Goal: Task Accomplishment & Management: Complete application form

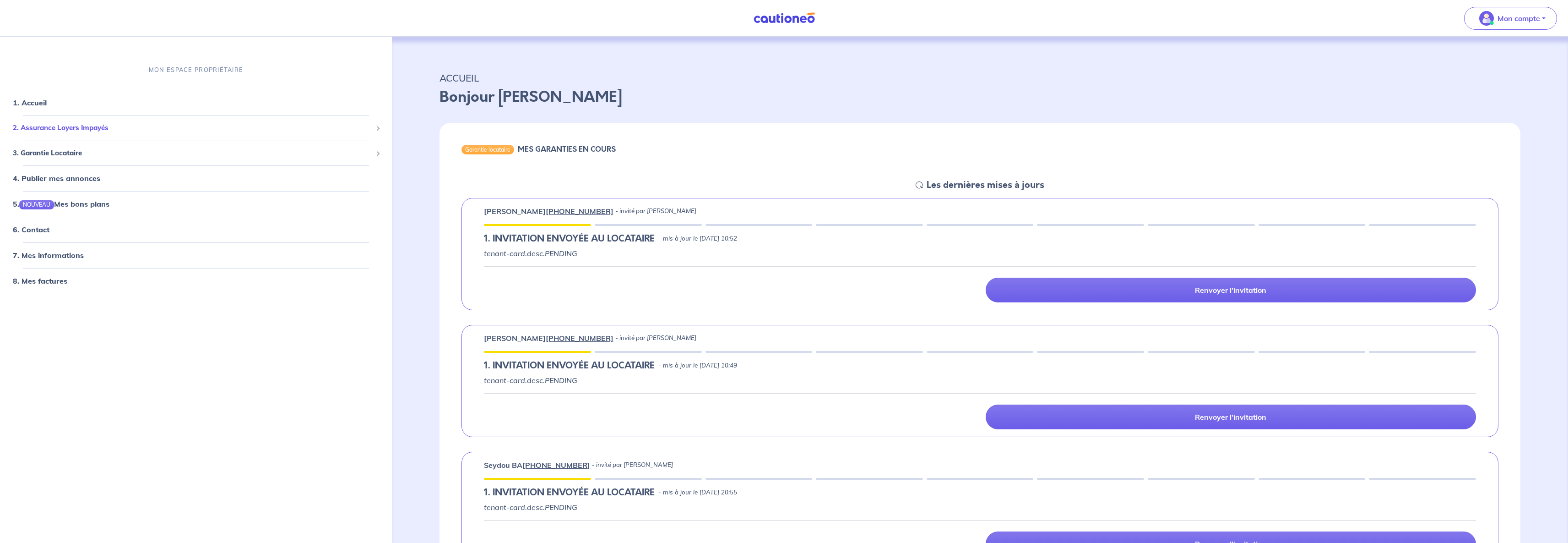
click at [62, 125] on span "2. Assurance Loyers Impayés" at bounding box center [192, 128] width 359 height 11
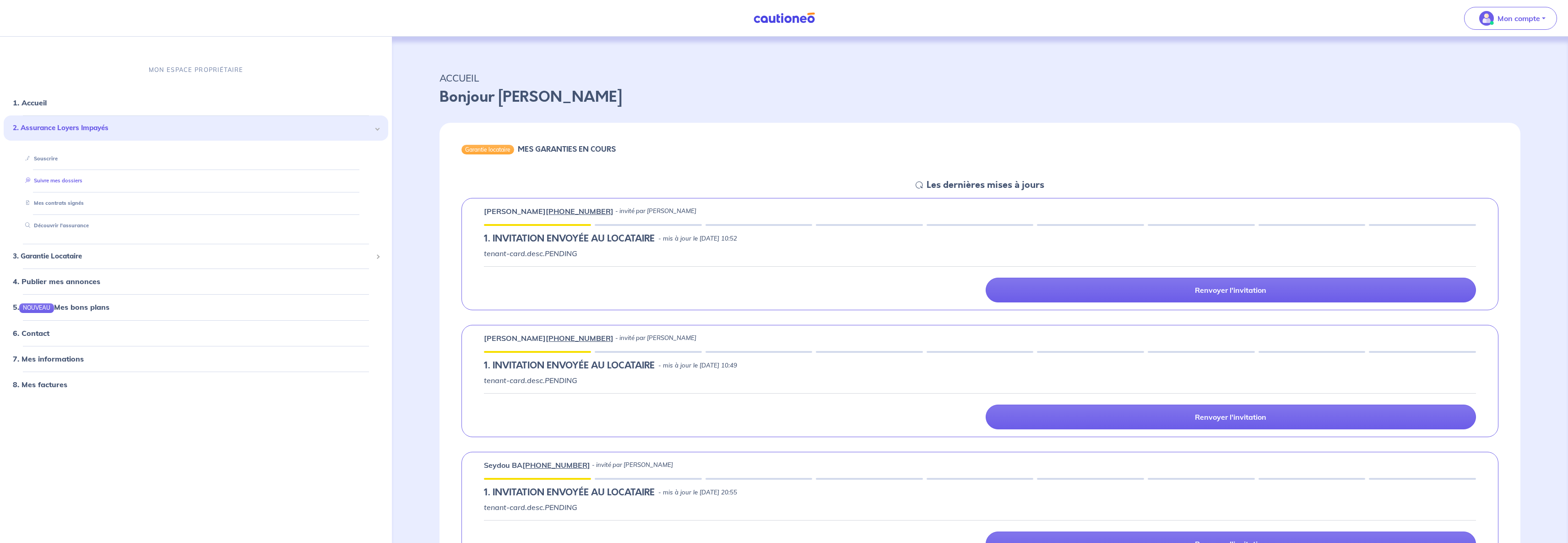
click at [52, 179] on link "Suivre mes dossiers" at bounding box center [52, 181] width 61 height 7
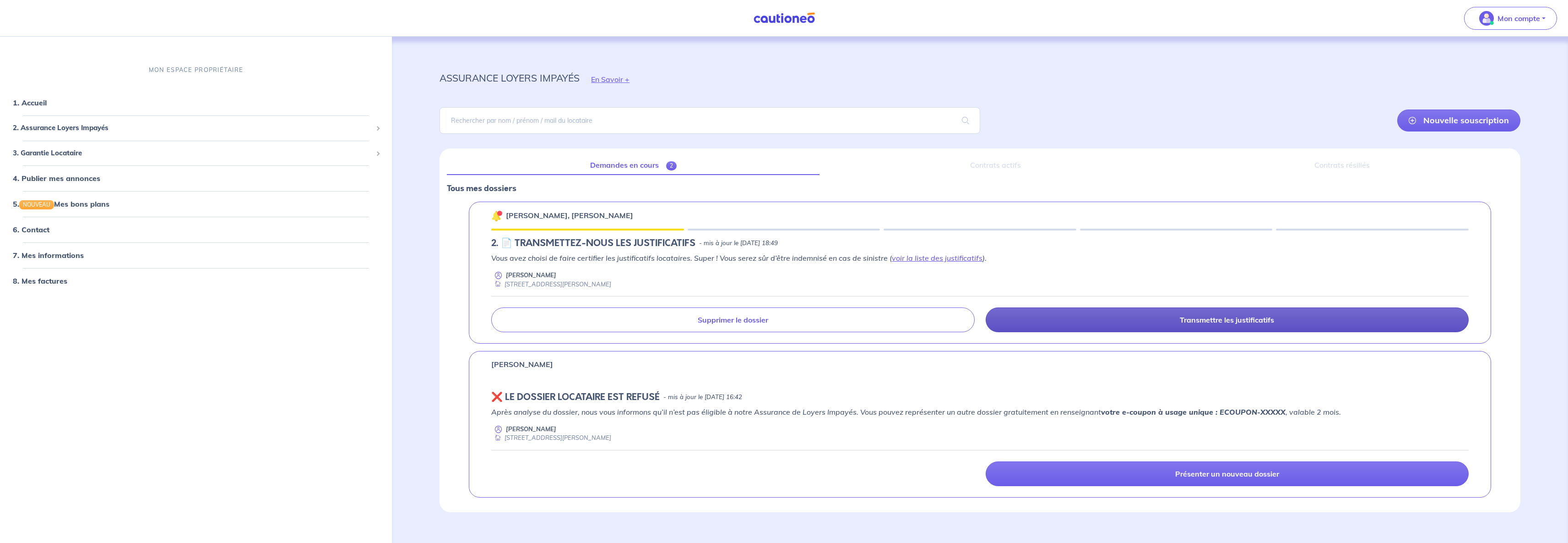
click at [1138, 321] on link "Transmettre les justificatifs" at bounding box center [1227, 319] width 483 height 25
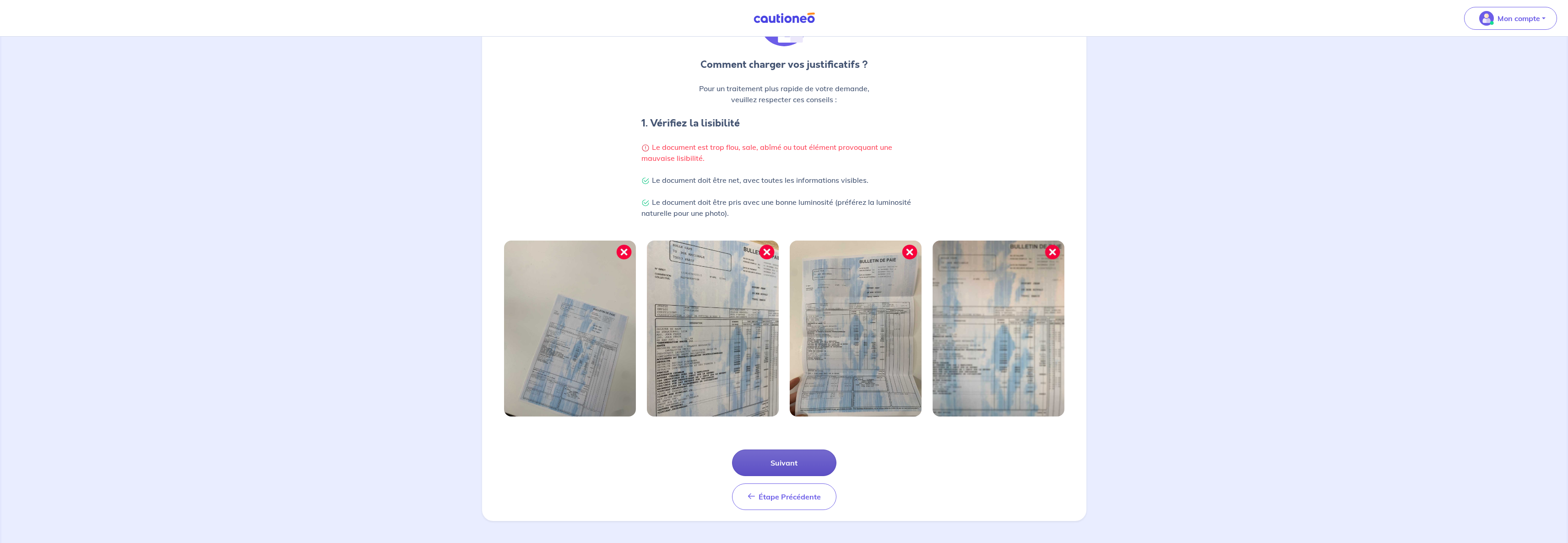
click at [780, 469] on button "Suivant" at bounding box center [784, 463] width 104 height 27
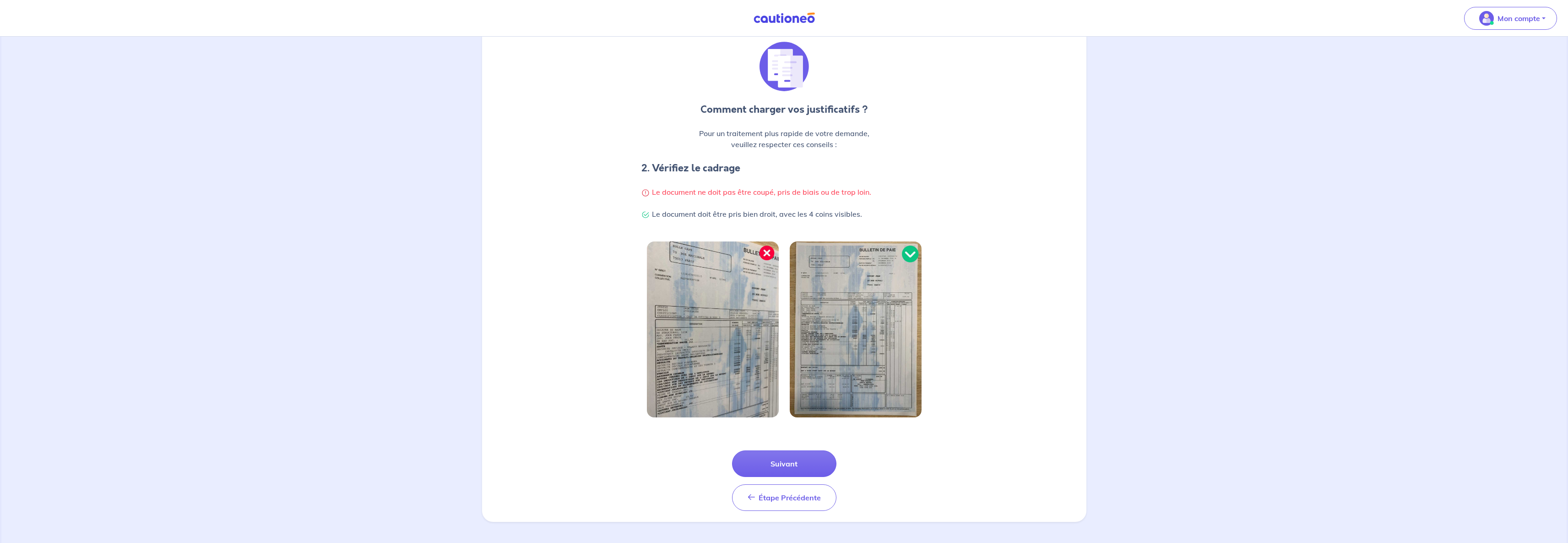
scroll to position [69, 0]
click at [787, 465] on button "Suivant" at bounding box center [784, 463] width 104 height 27
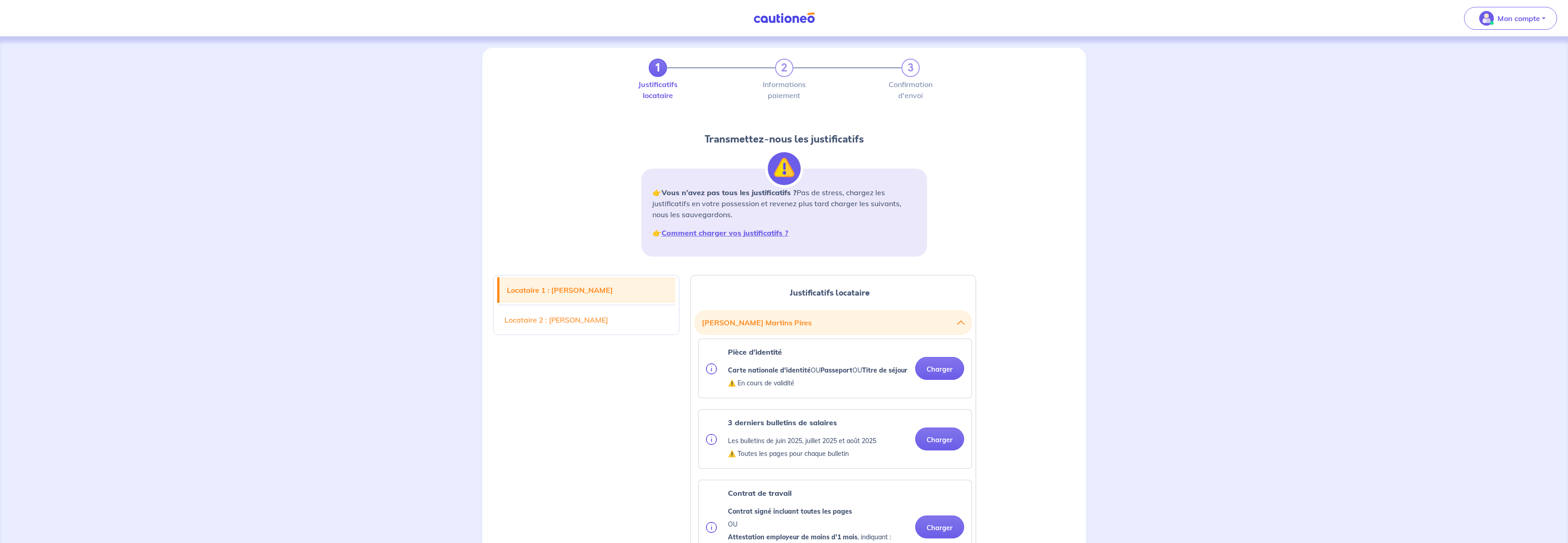
scroll to position [173, 0]
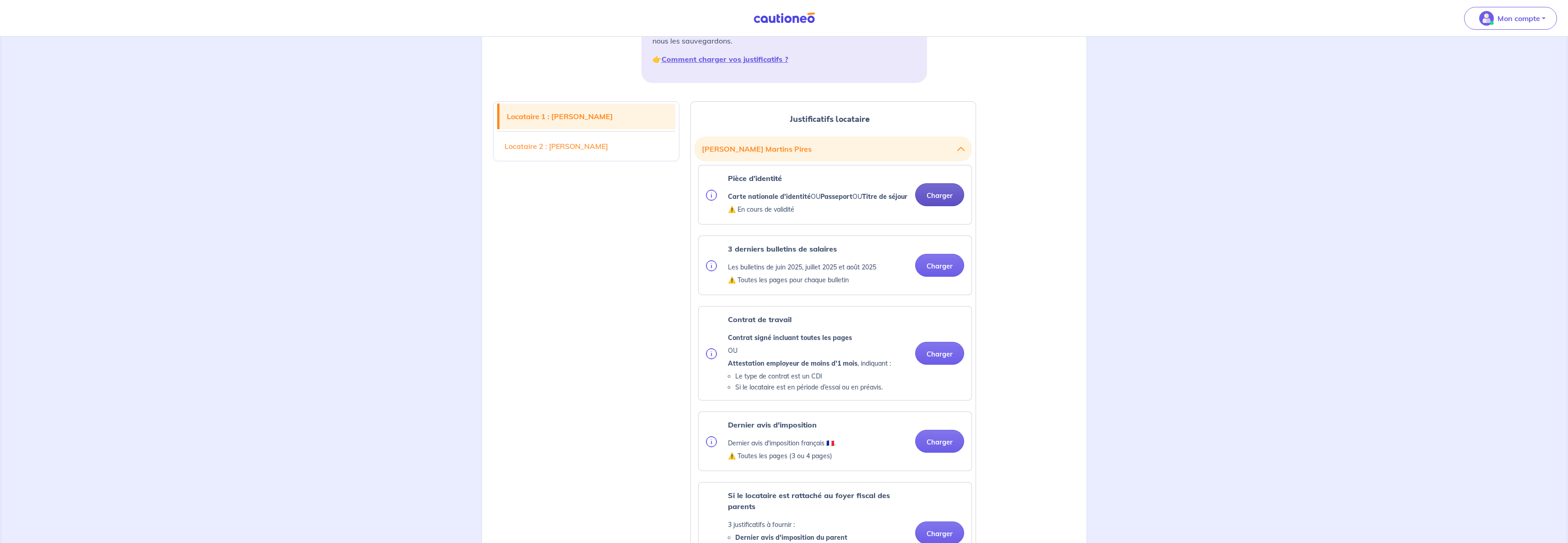
click at [933, 205] on button "Charger" at bounding box center [939, 195] width 49 height 23
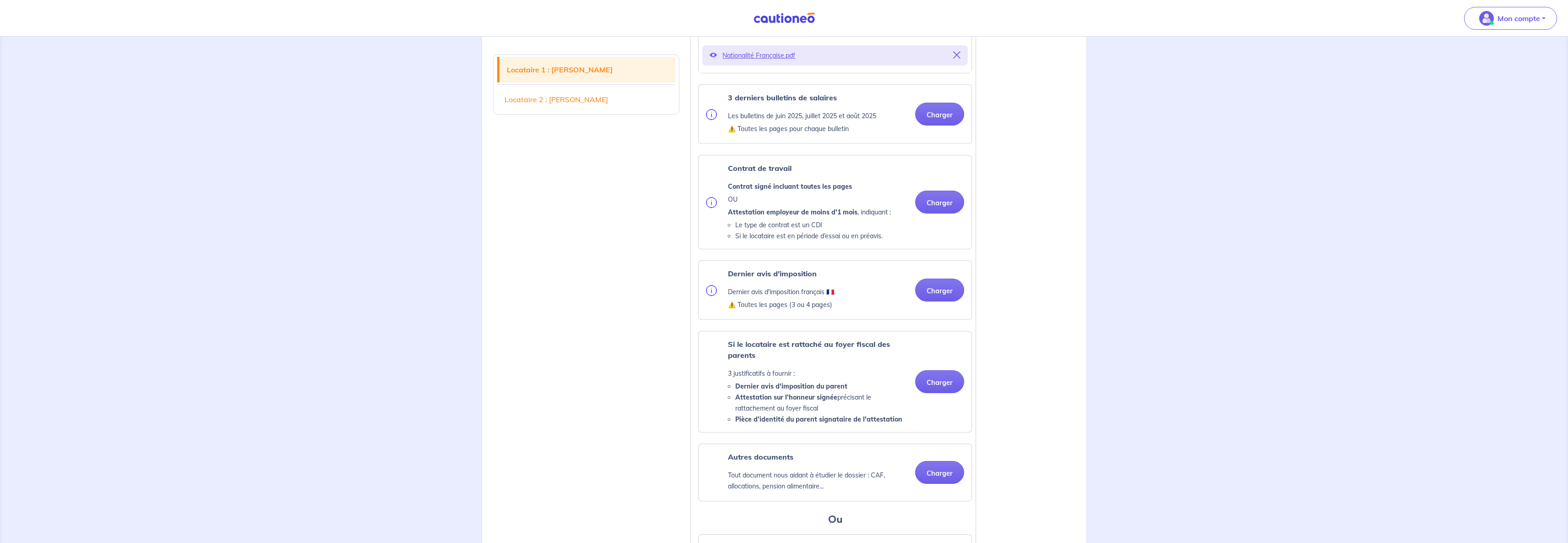
scroll to position [376, 0]
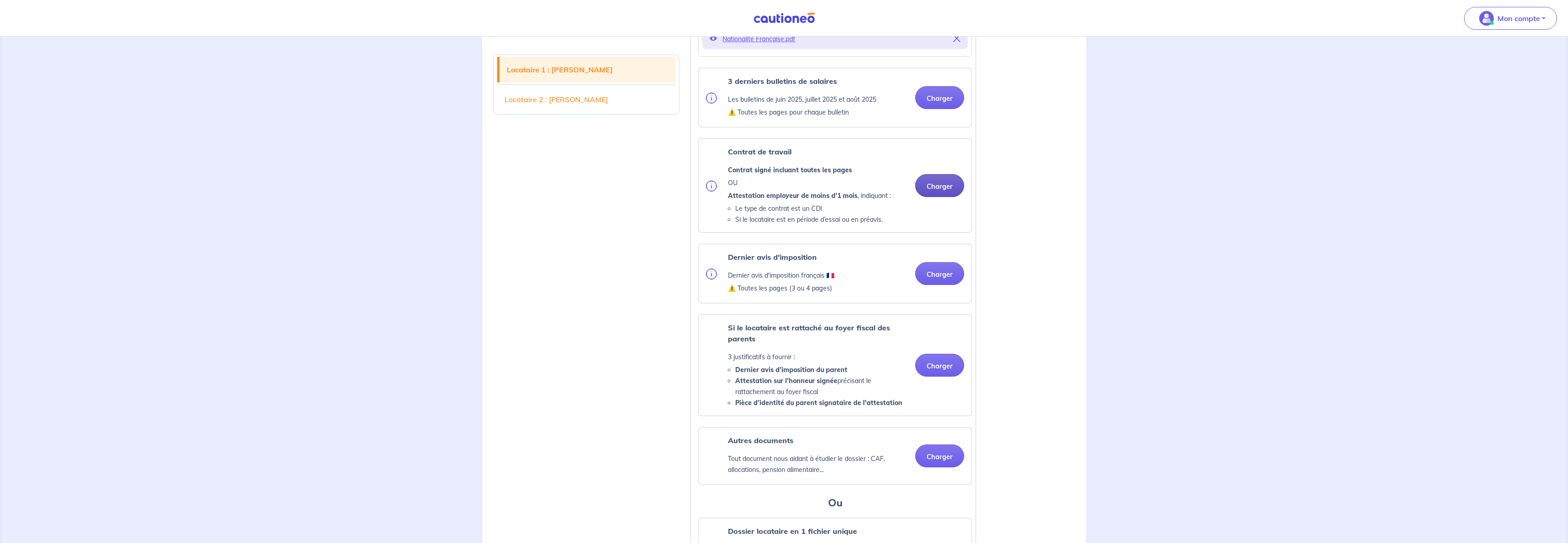
click at [946, 196] on button "Charger" at bounding box center [939, 185] width 49 height 23
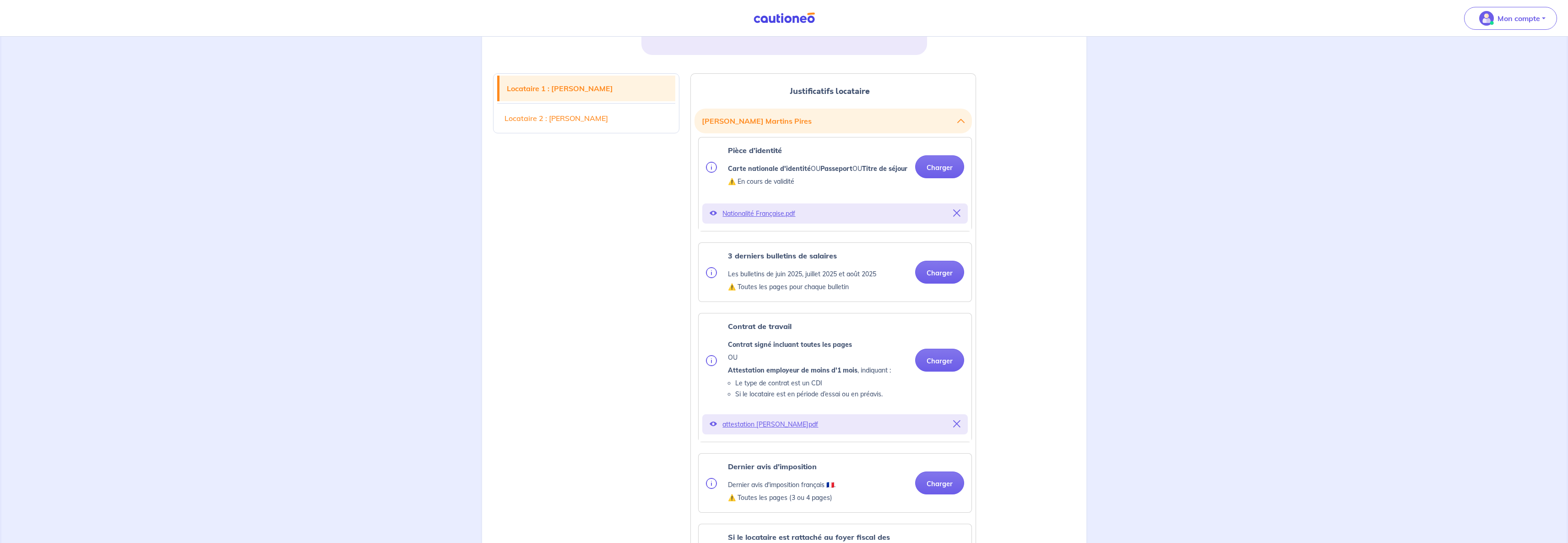
scroll to position [200, 0]
click at [946, 279] on button "Charger" at bounding box center [939, 274] width 49 height 23
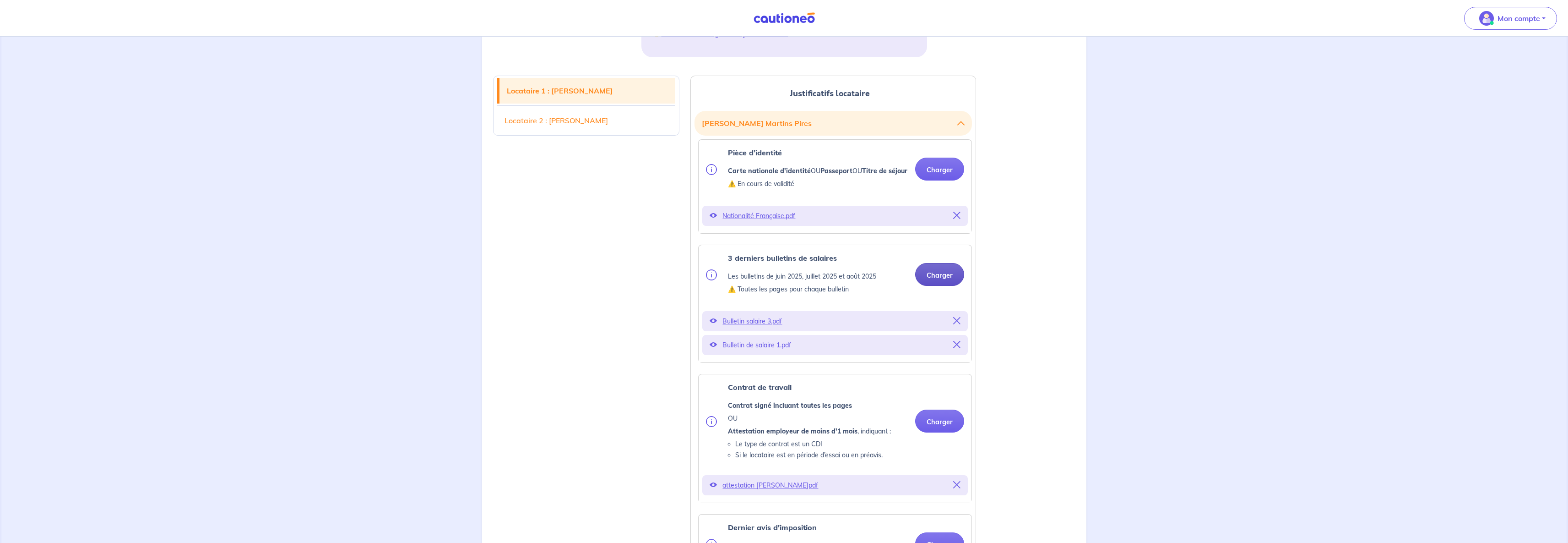
click at [943, 286] on button "Charger" at bounding box center [939, 274] width 49 height 23
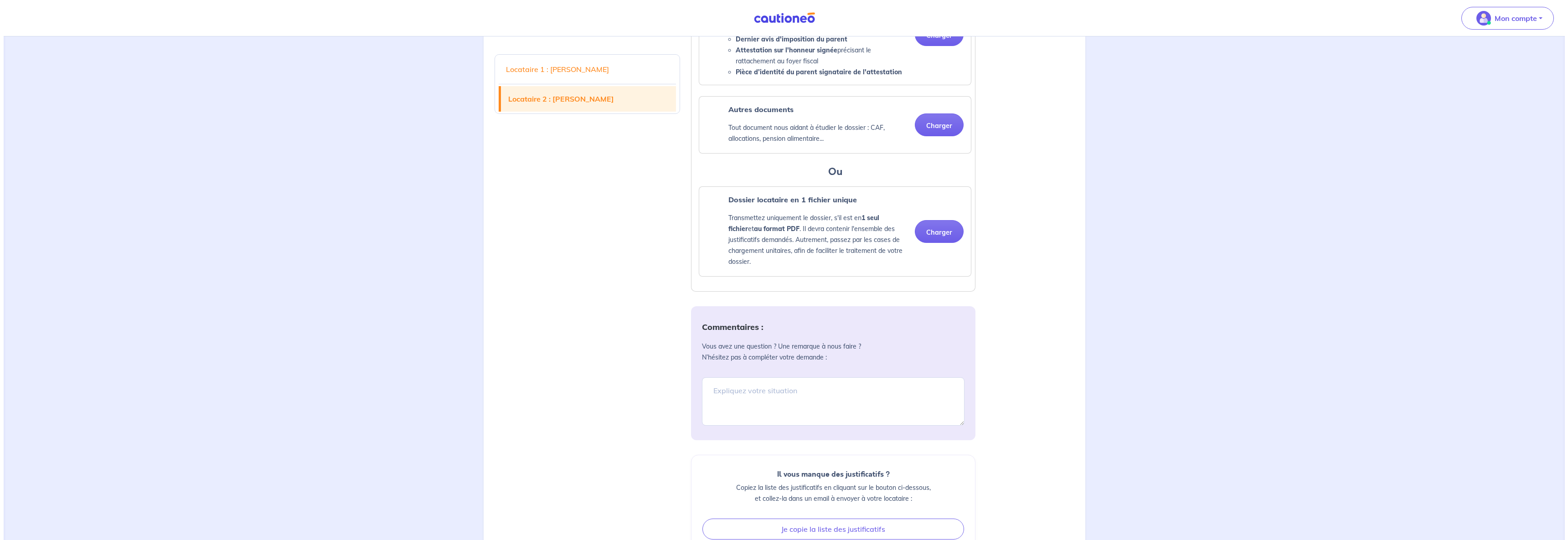
scroll to position [1808, 0]
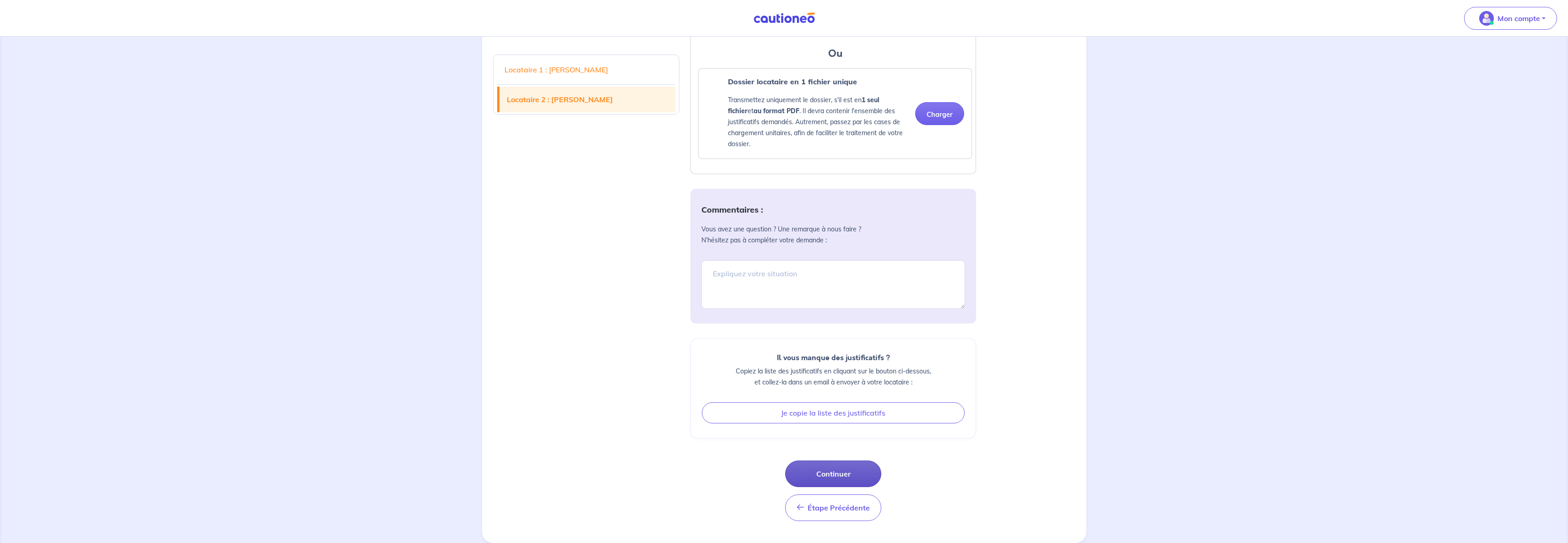
click at [813, 468] on button "Continuer" at bounding box center [833, 474] width 96 height 27
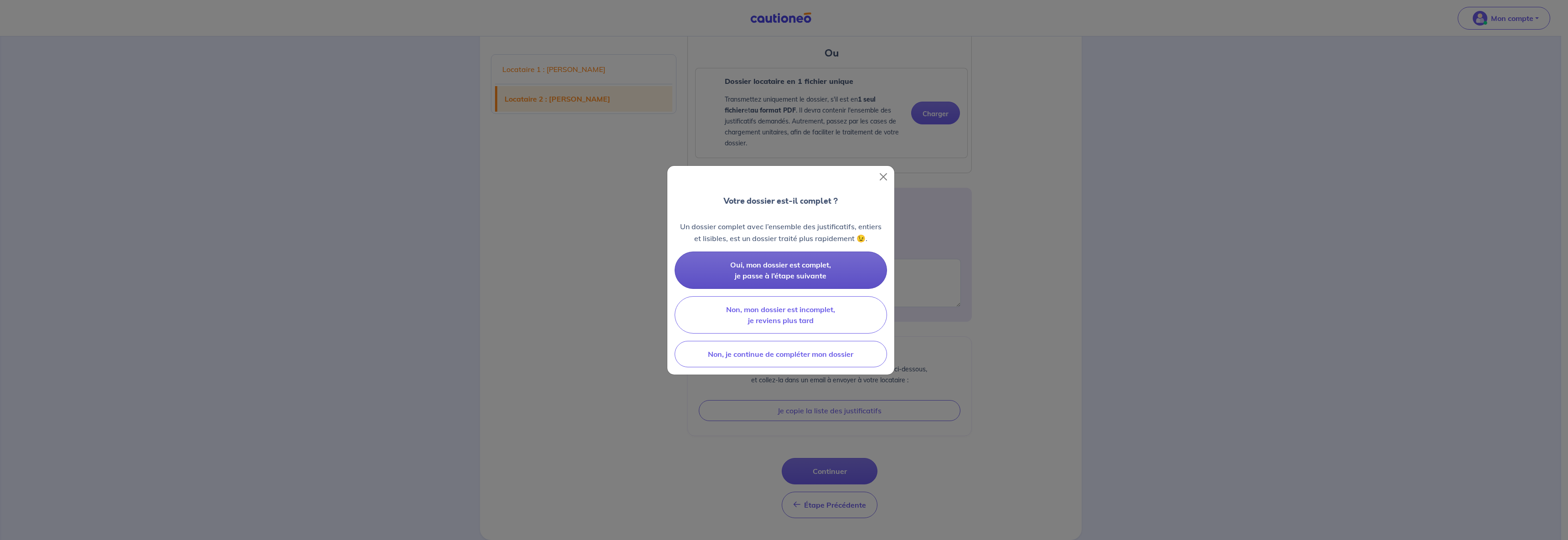
click at [699, 263] on button "Oui, mon dossier est complet, je passe à l’étape suivante" at bounding box center [781, 270] width 213 height 37
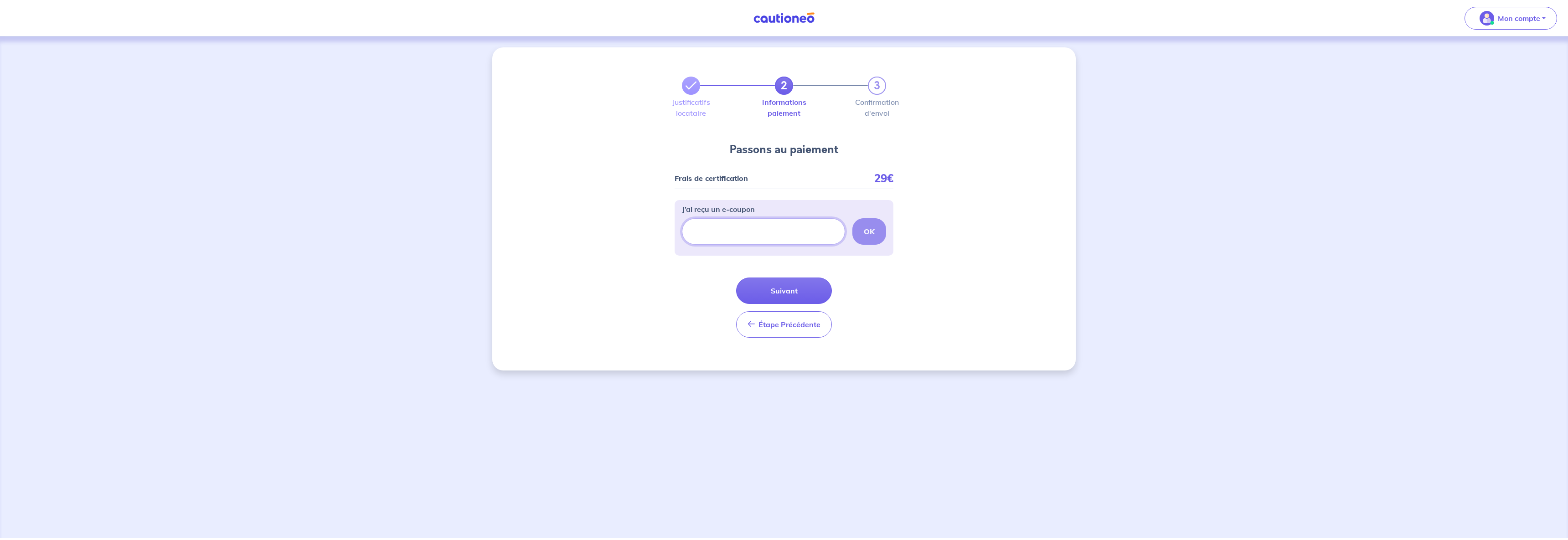
click at [706, 233] on input "J’ai reçu un e-coupon" at bounding box center [764, 232] width 163 height 27
click at [767, 291] on button "Suivant" at bounding box center [784, 291] width 96 height 27
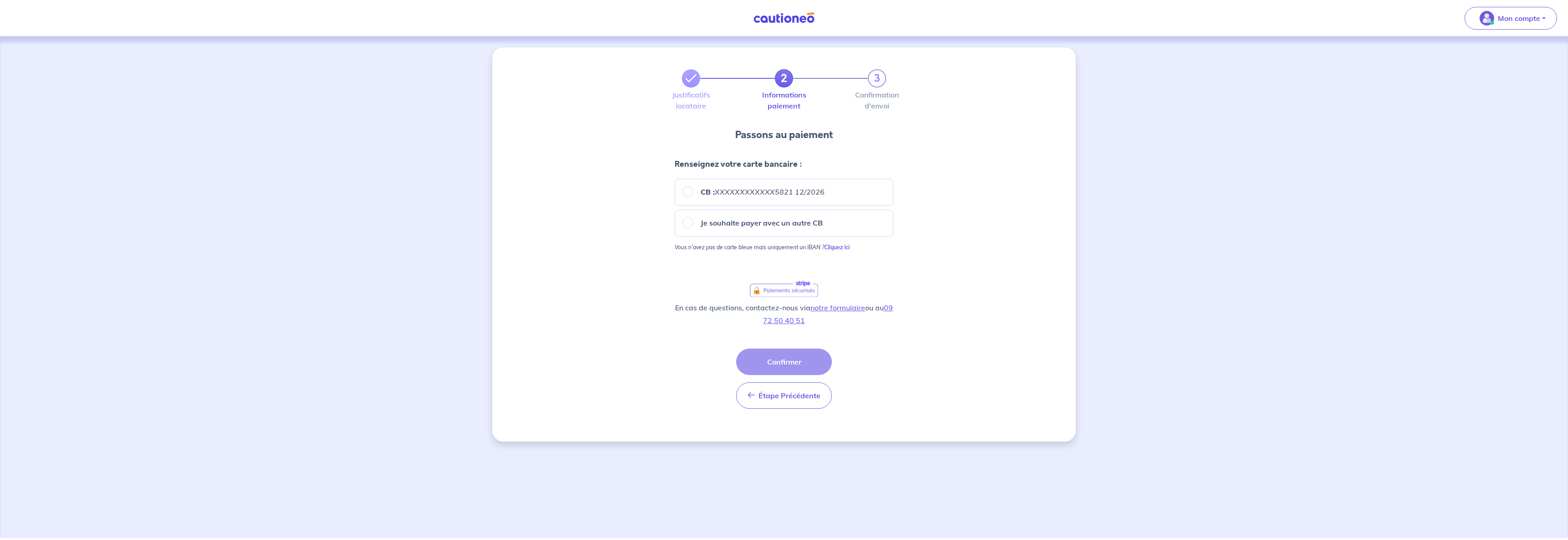
click at [693, 192] on div "CB : XXXXXXXXXXXX5821 12/2026" at bounding box center [784, 192] width 203 height 11
click at [683, 190] on input "CB : XXXXXXXXXXXX5821 12/2026" at bounding box center [687, 192] width 11 height 11
radio input "true"
click at [689, 226] on input "Je souhaite payer avec un autre CB" at bounding box center [687, 223] width 11 height 11
radio input "true"
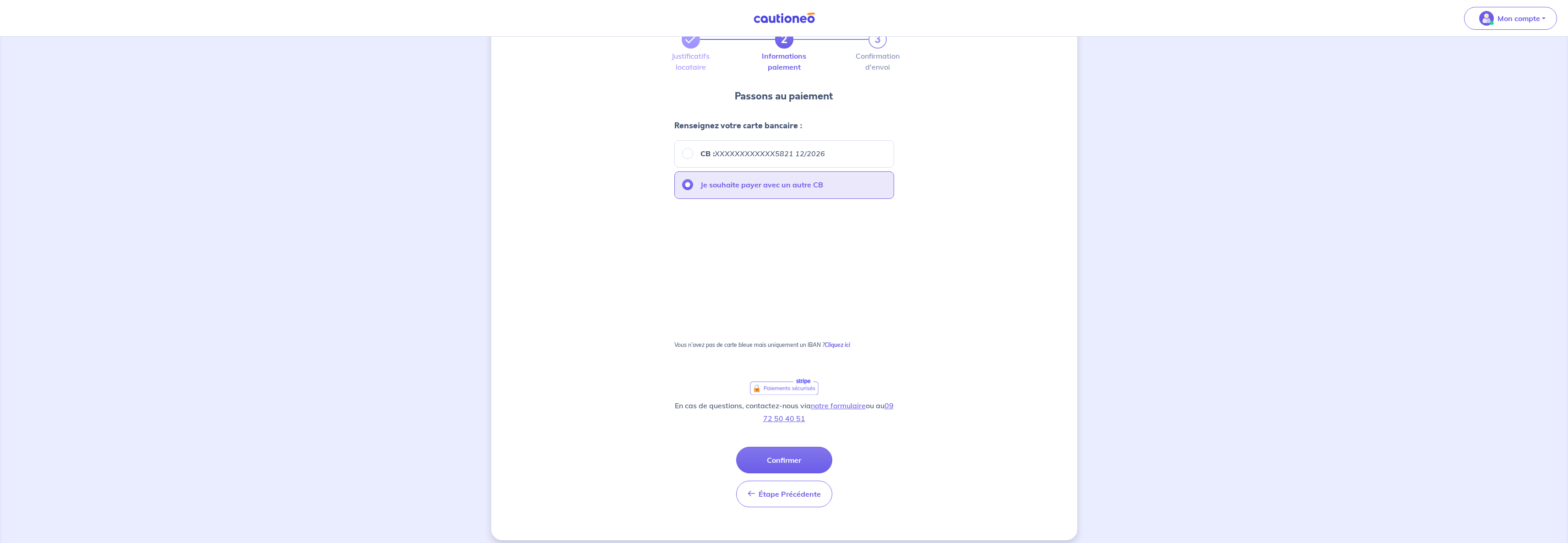
scroll to position [48, 0]
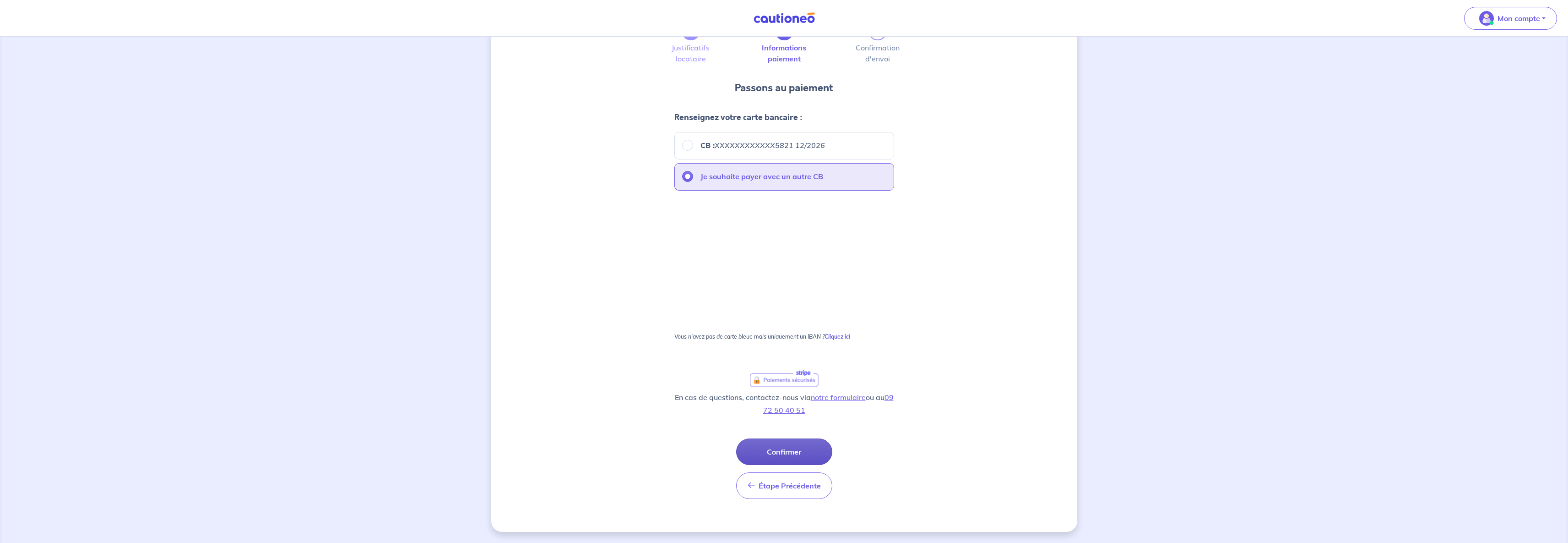
click at [767, 452] on button "Confirmer" at bounding box center [784, 452] width 96 height 27
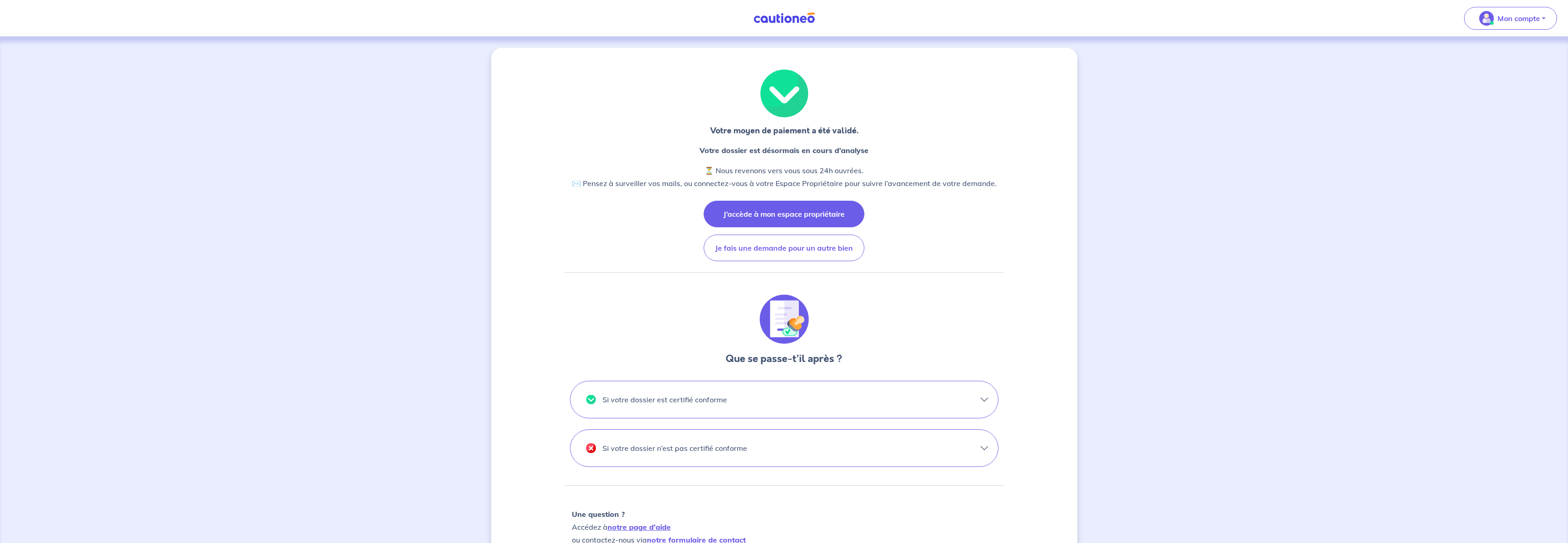
click at [726, 215] on button "J’accède à mon espace propriétaire" at bounding box center [784, 214] width 160 height 27
